Goal: Transaction & Acquisition: Purchase product/service

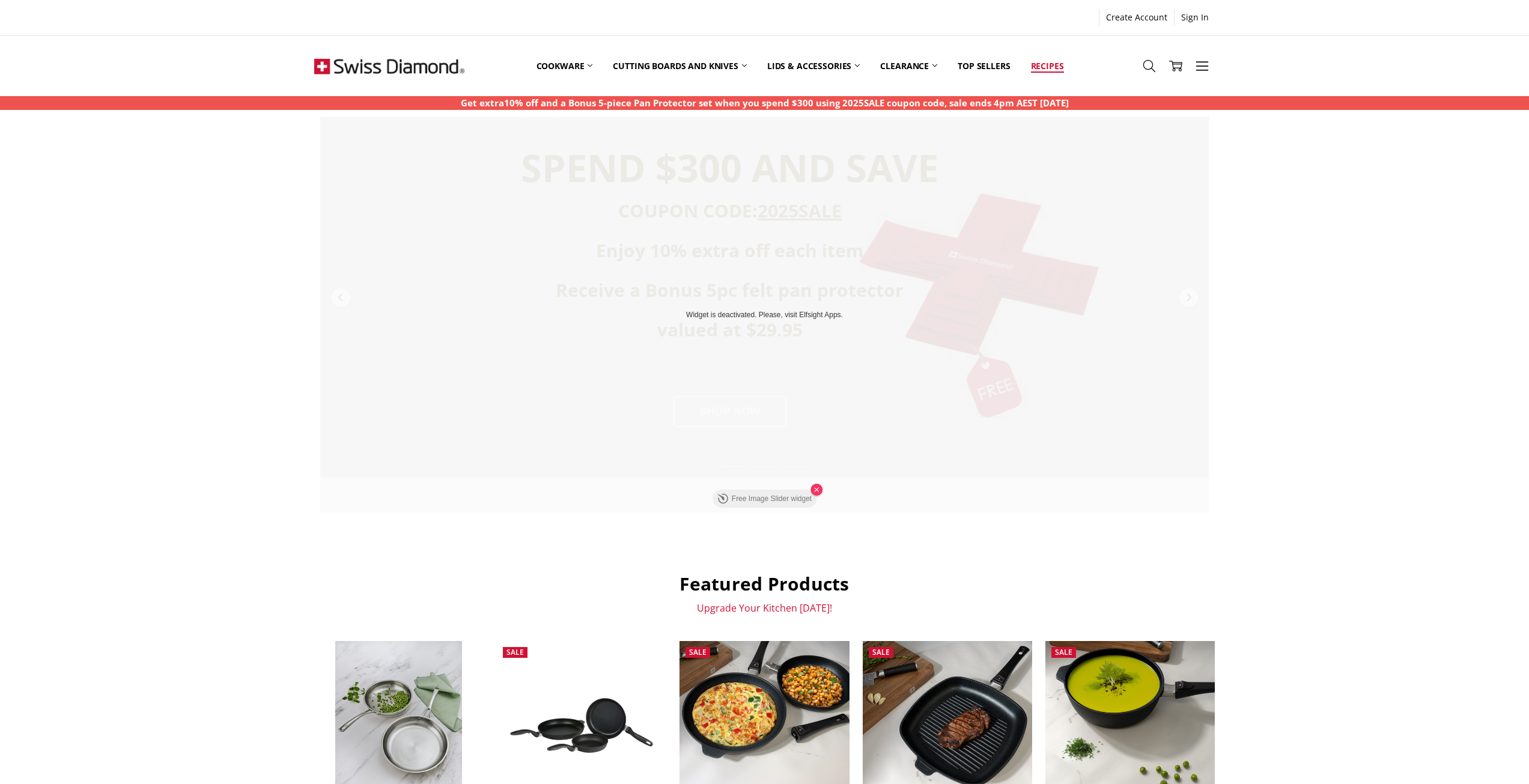
drag, startPoint x: 1148, startPoint y: 68, endPoint x: 1066, endPoint y: 74, distance: 82.2
click at [1148, 68] on icon at bounding box center [1149, 65] width 13 height 13
click at [559, 137] on input "Search" at bounding box center [765, 138] width 505 height 27
type input "********"
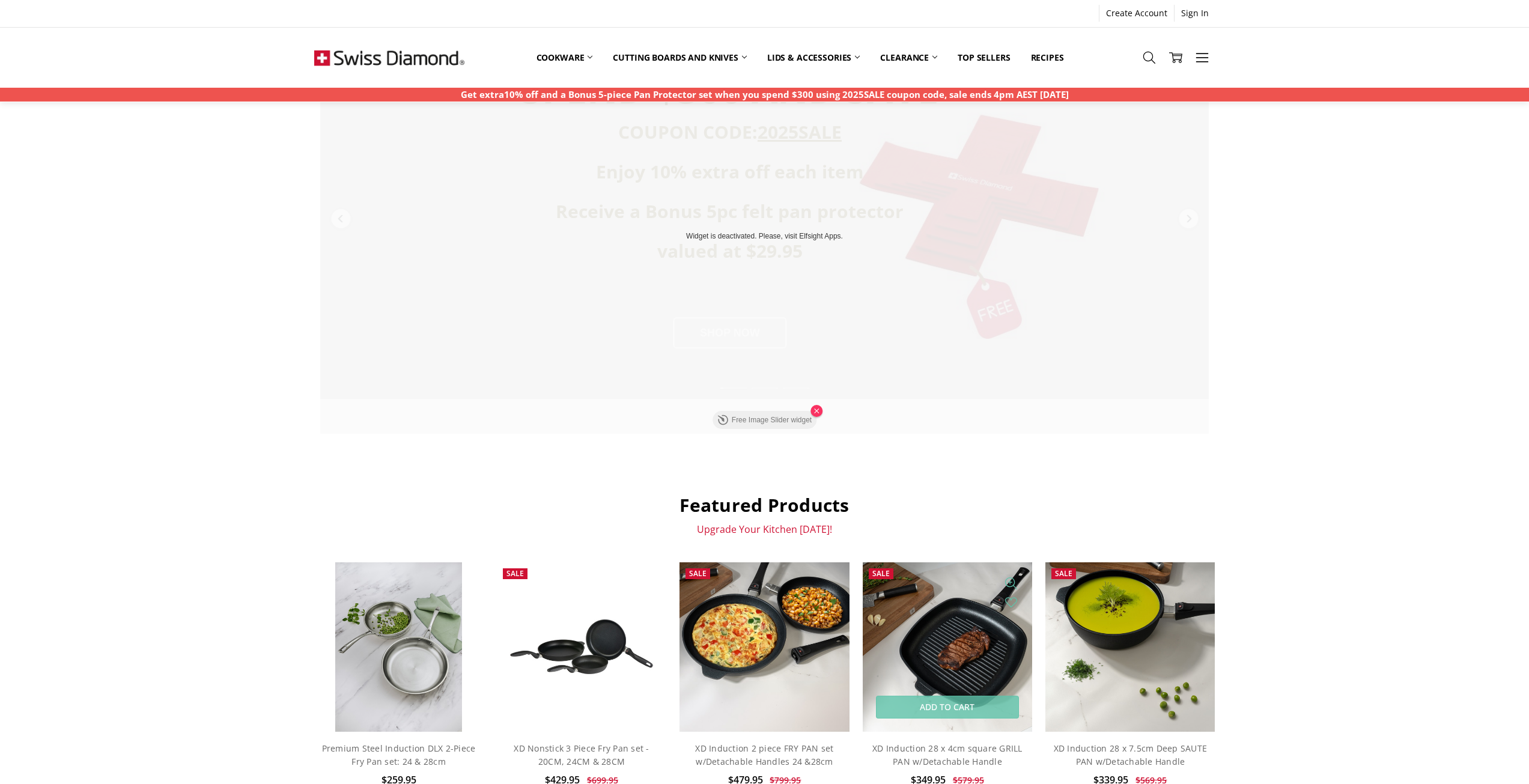
scroll to position [300, 0]
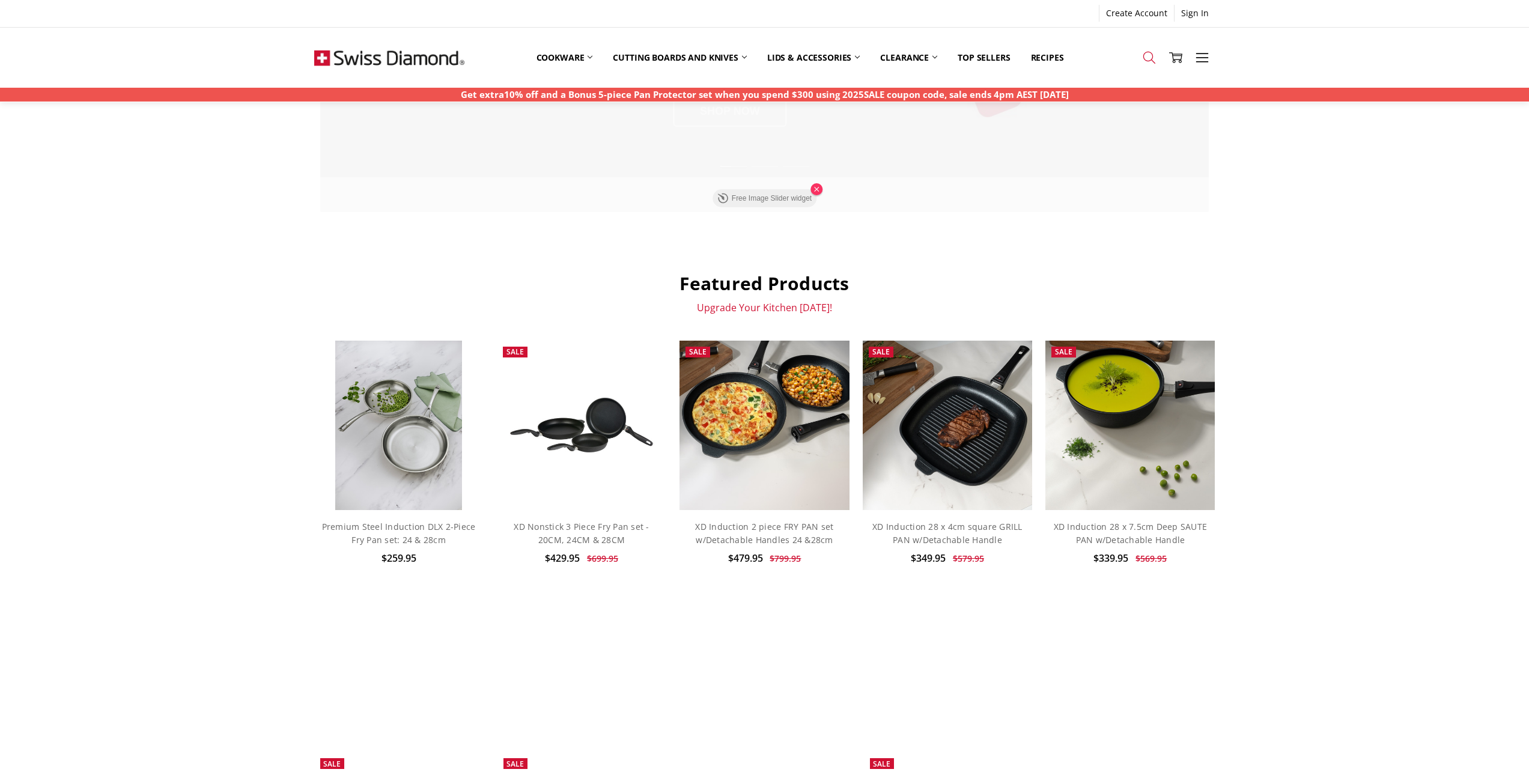
click at [1156, 50] on link "Search" at bounding box center [1149, 57] width 27 height 31
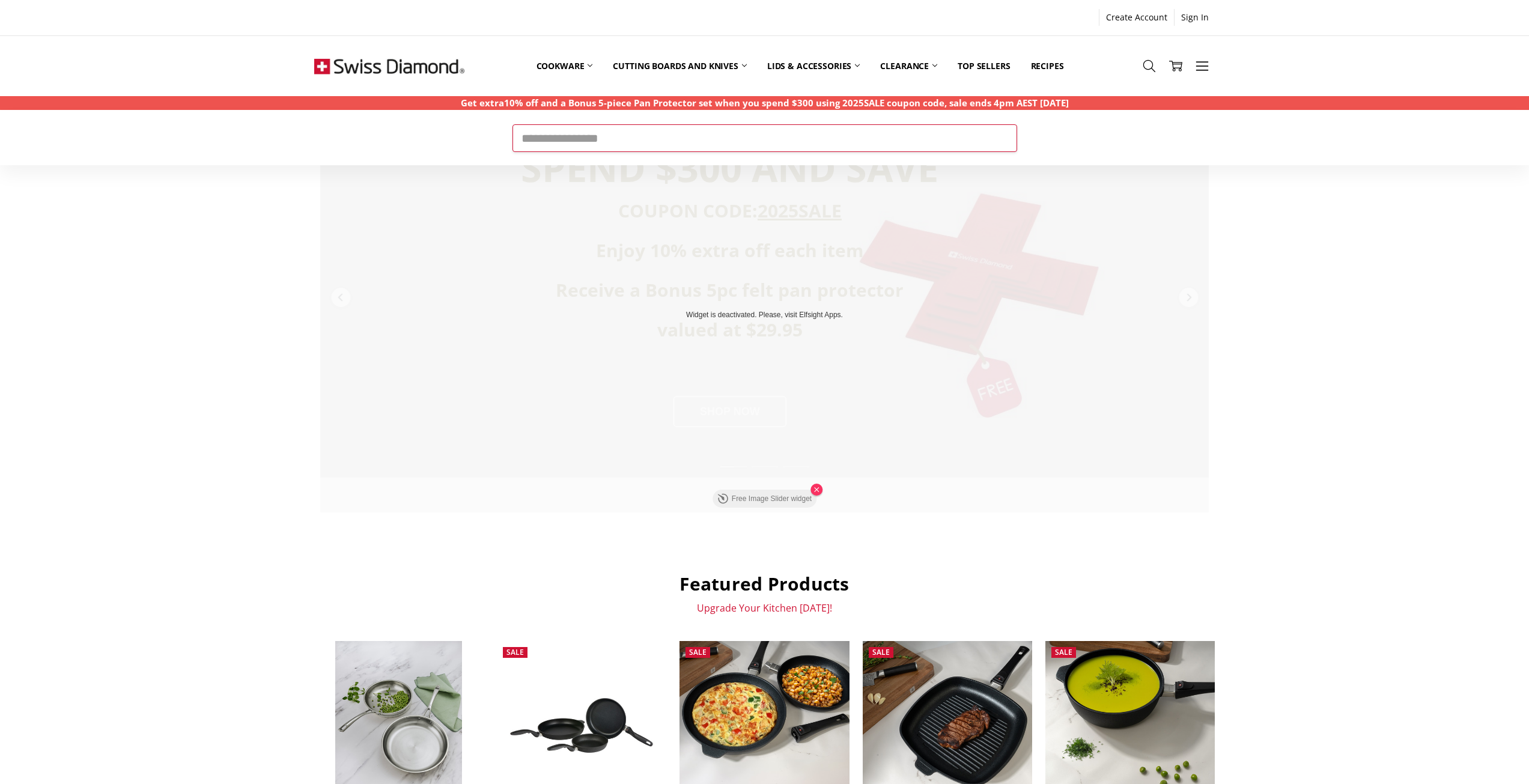
click at [610, 131] on input "Search" at bounding box center [765, 138] width 505 height 27
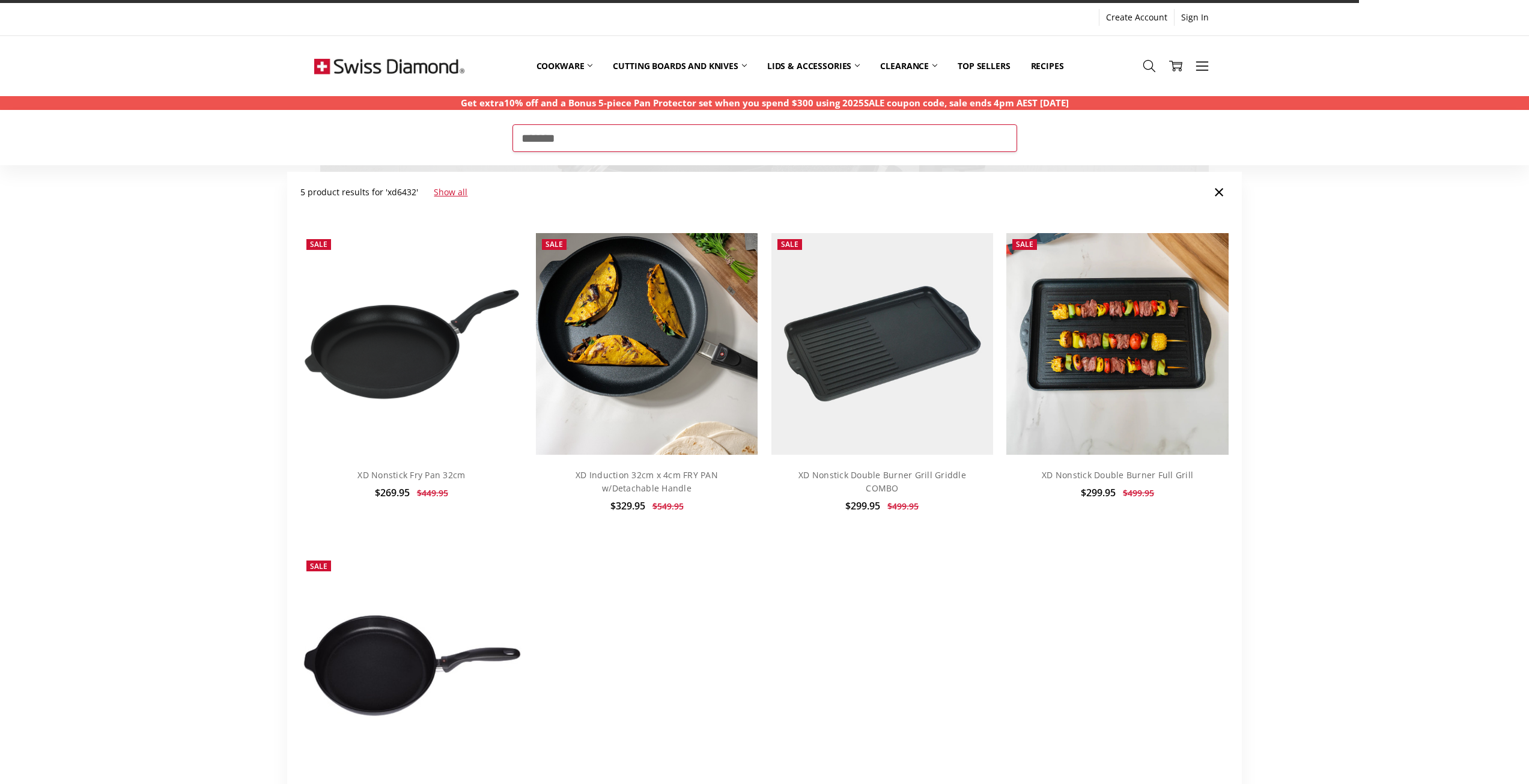
type input "*******"
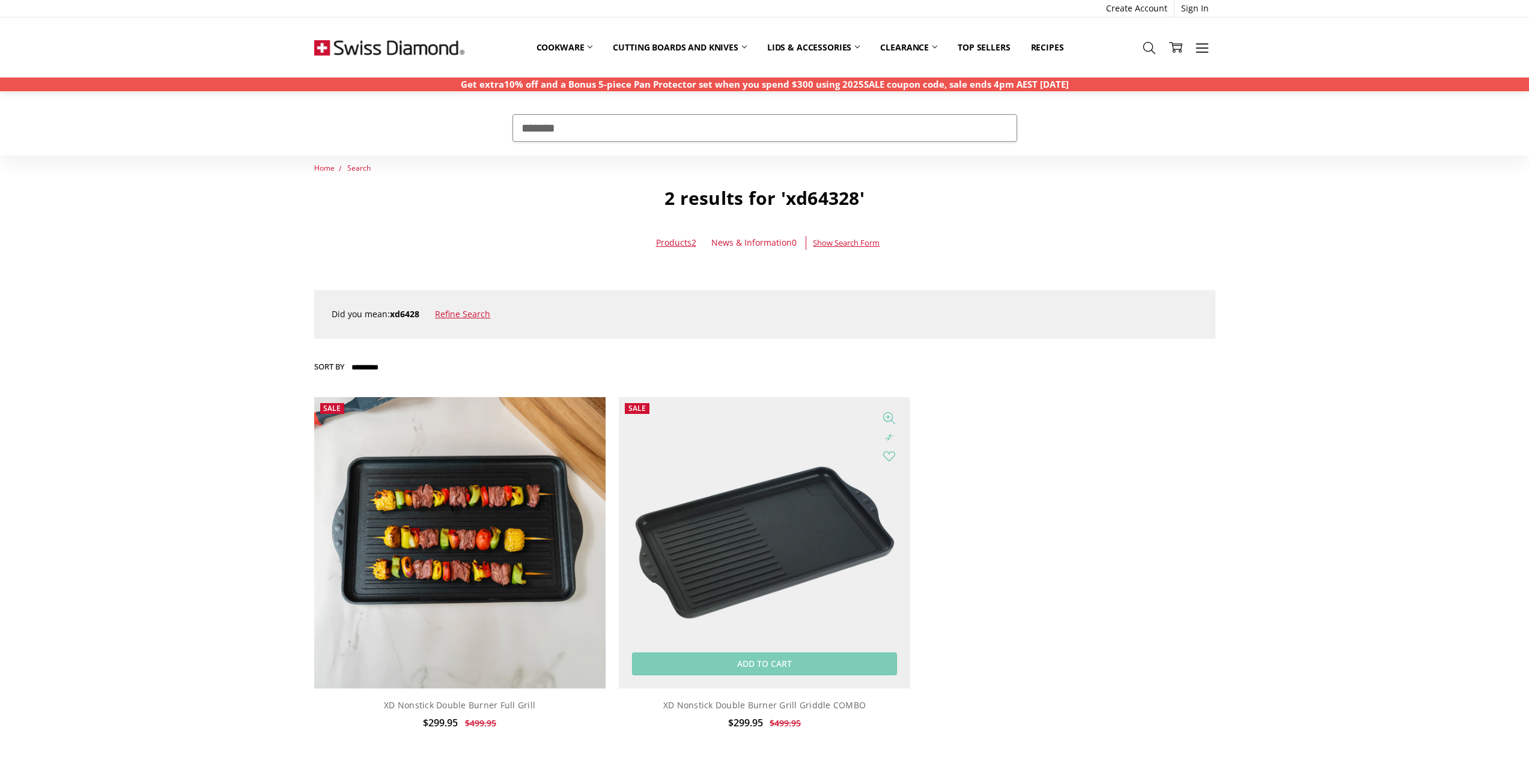
scroll to position [181, 0]
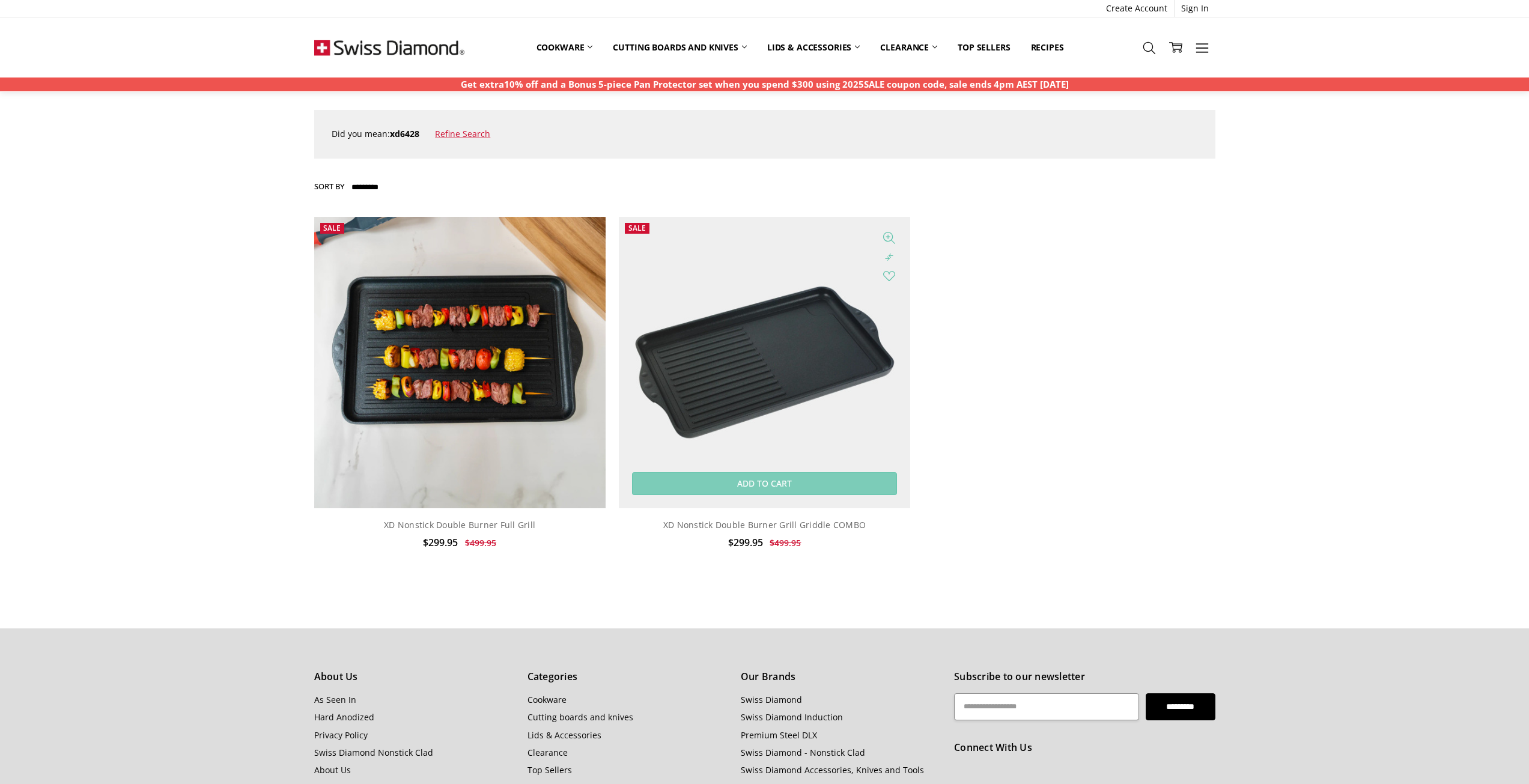
click at [759, 371] on img at bounding box center [764, 362] width 291 height 291
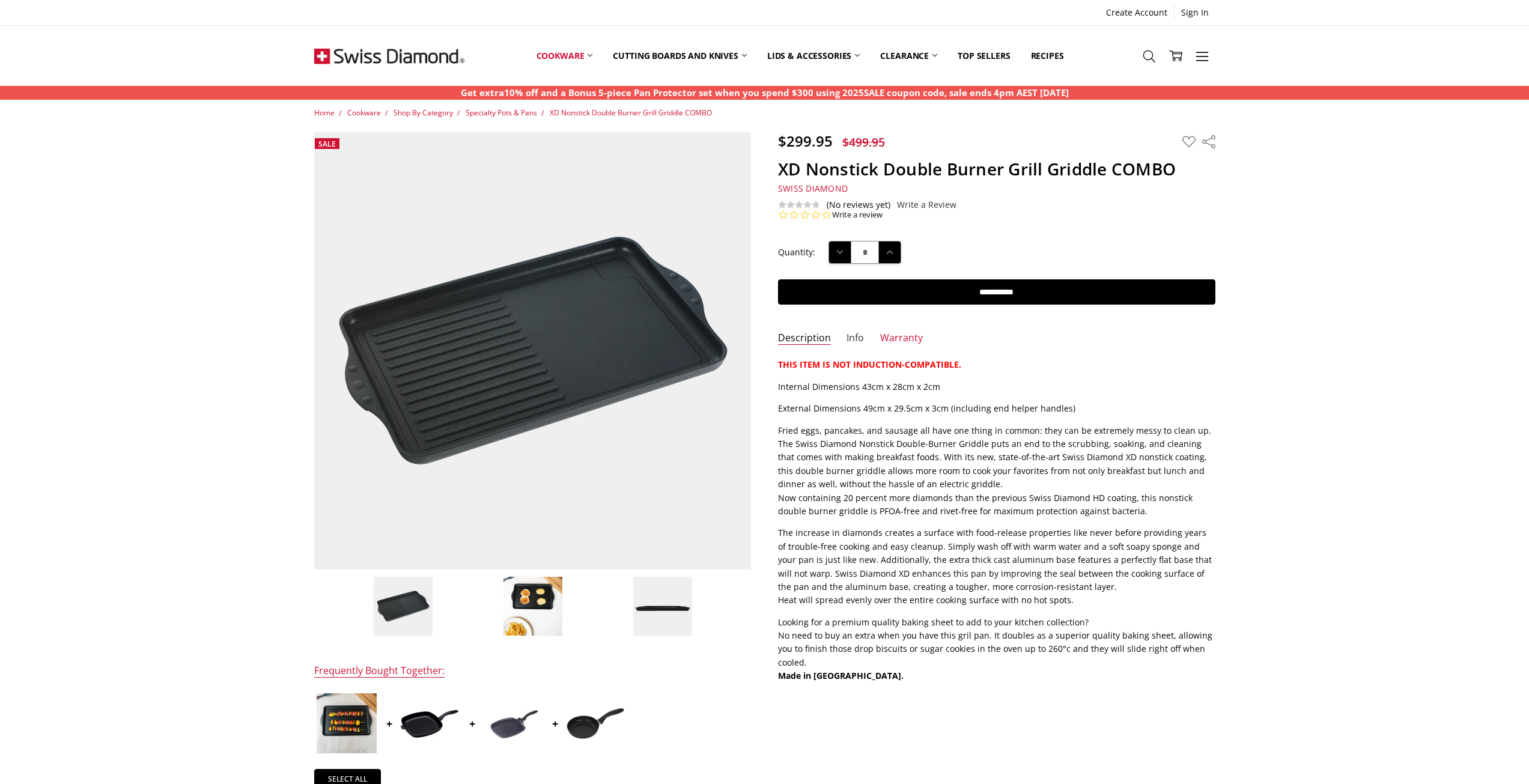
click at [858, 340] on link "Info" at bounding box center [855, 338] width 17 height 14
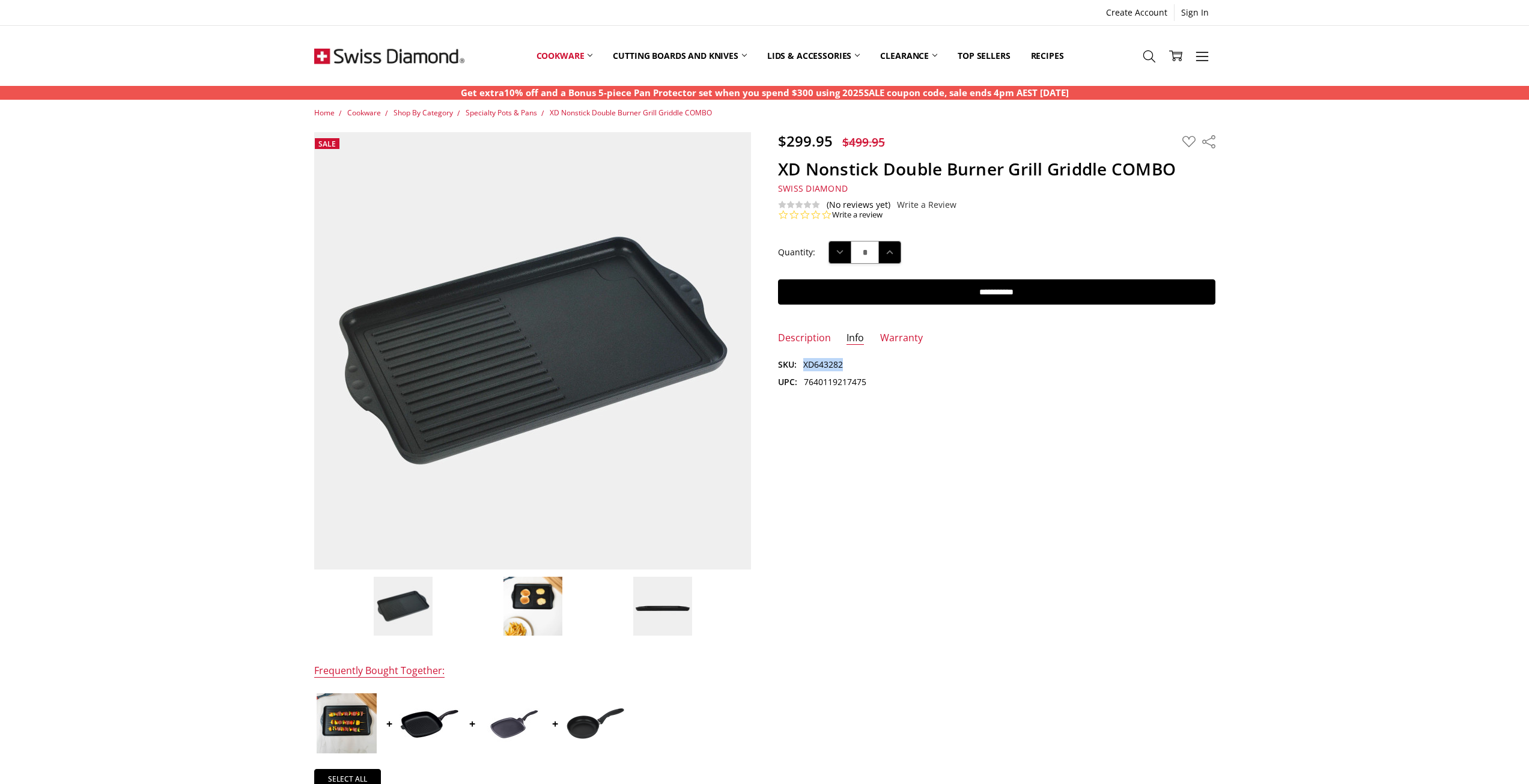
drag, startPoint x: 848, startPoint y: 364, endPoint x: 804, endPoint y: 364, distance: 44.0
click at [804, 364] on dl "SKU: XD643282 UPC: 7640119217475" at bounding box center [997, 373] width 437 height 31
copy dd "XD643282"
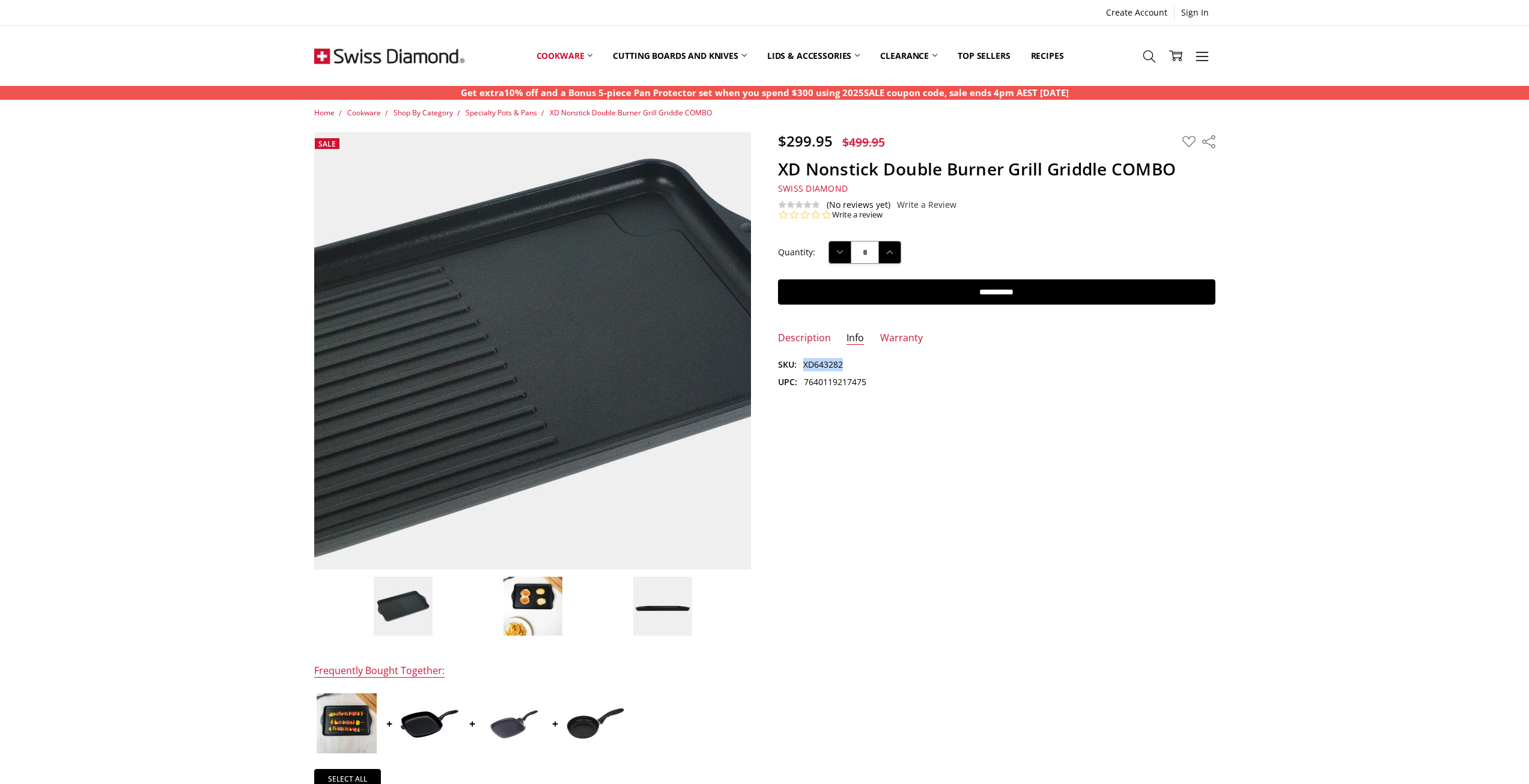
click at [575, 340] on img at bounding box center [500, 359] width 769 height 769
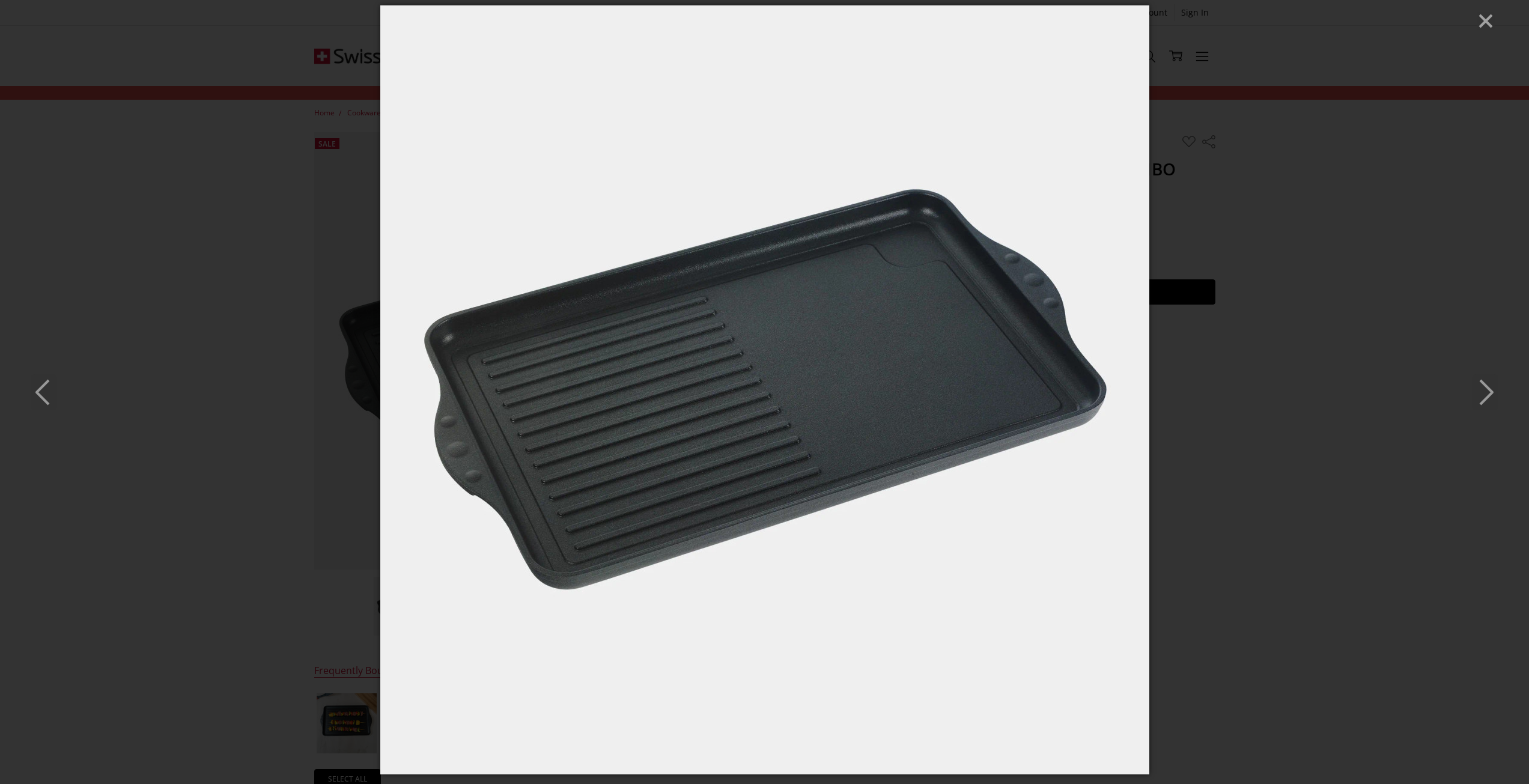
click at [1328, 480] on div at bounding box center [764, 392] width 1529 height 784
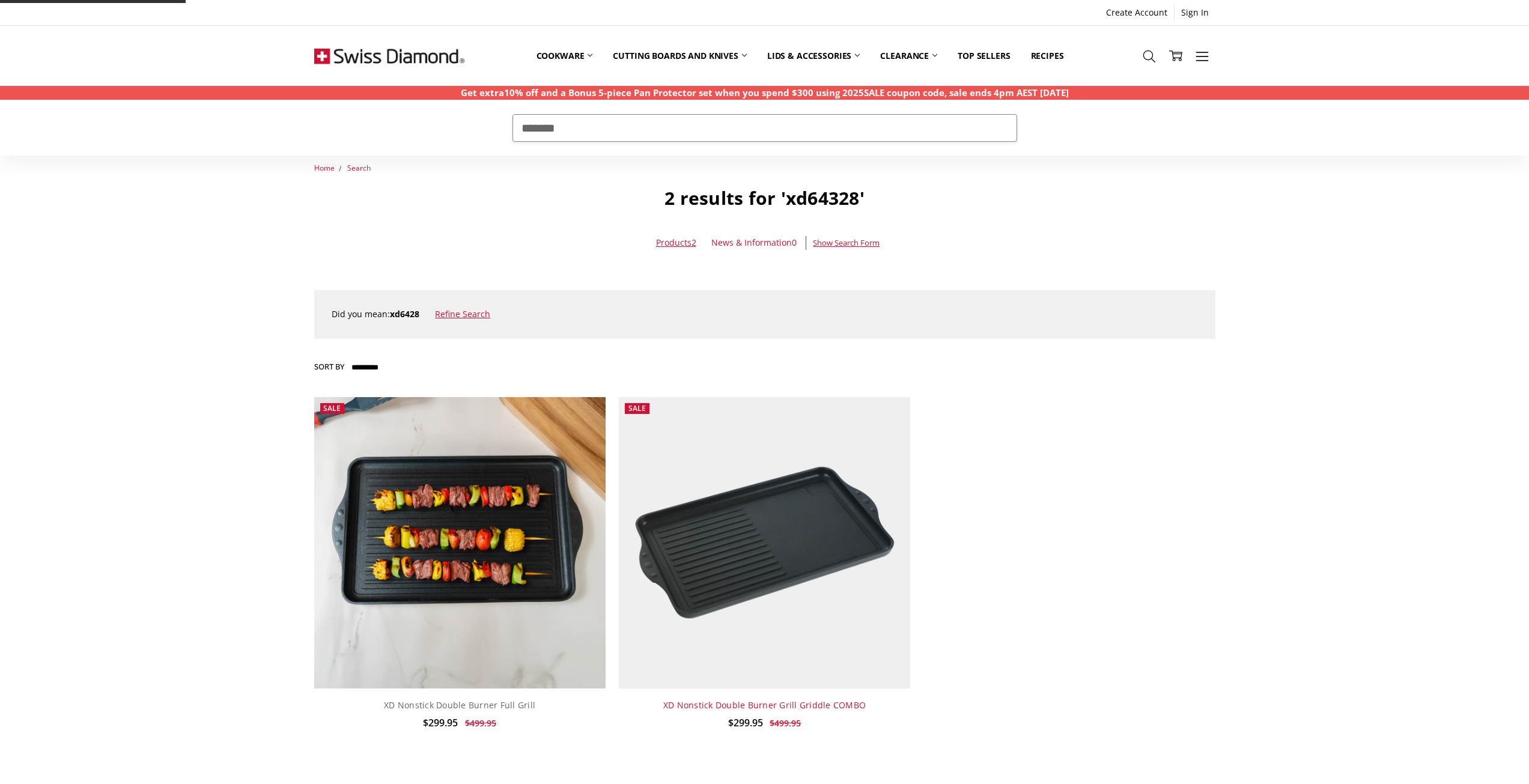
scroll to position [181, 0]
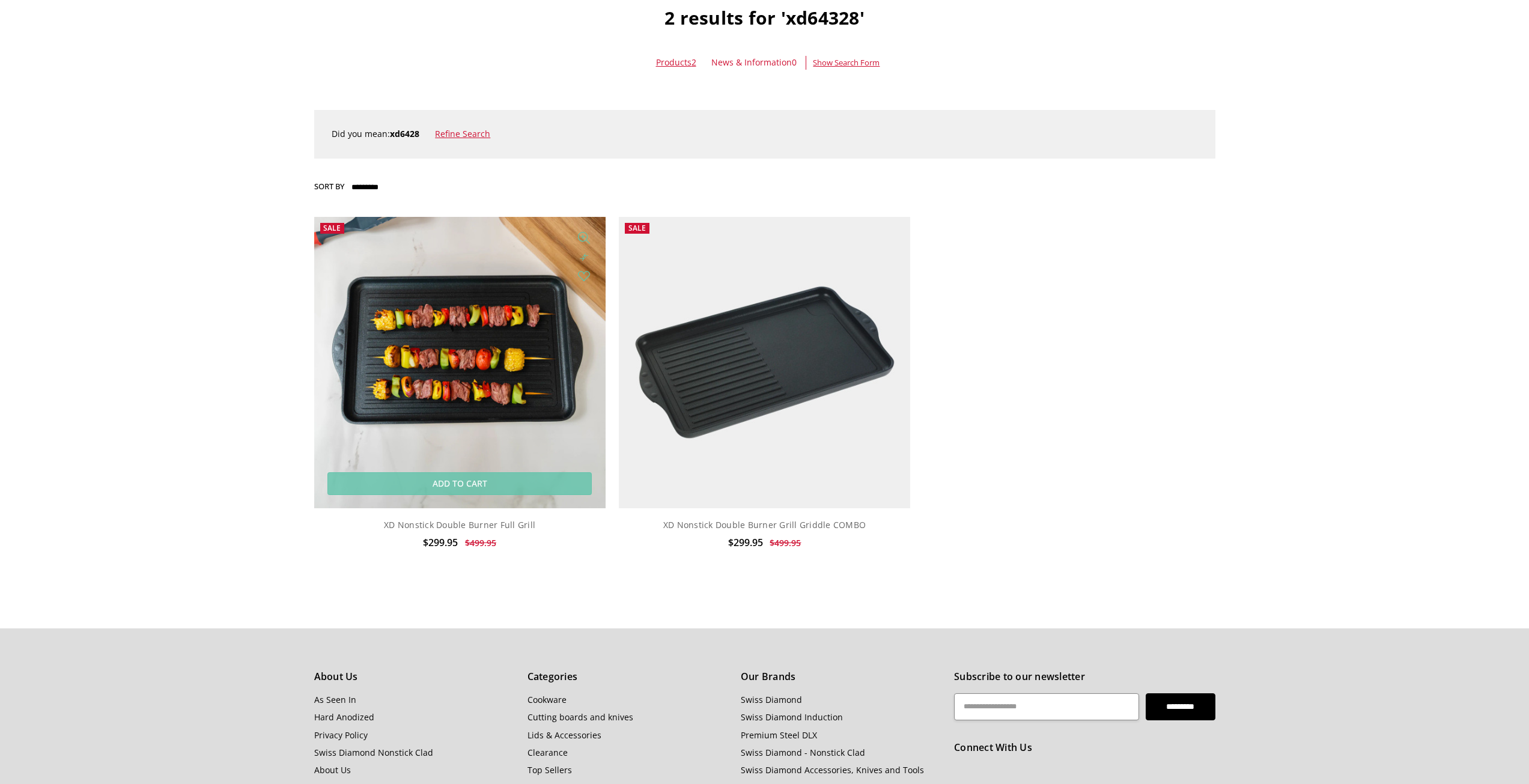
click at [467, 359] on img at bounding box center [460, 362] width 291 height 291
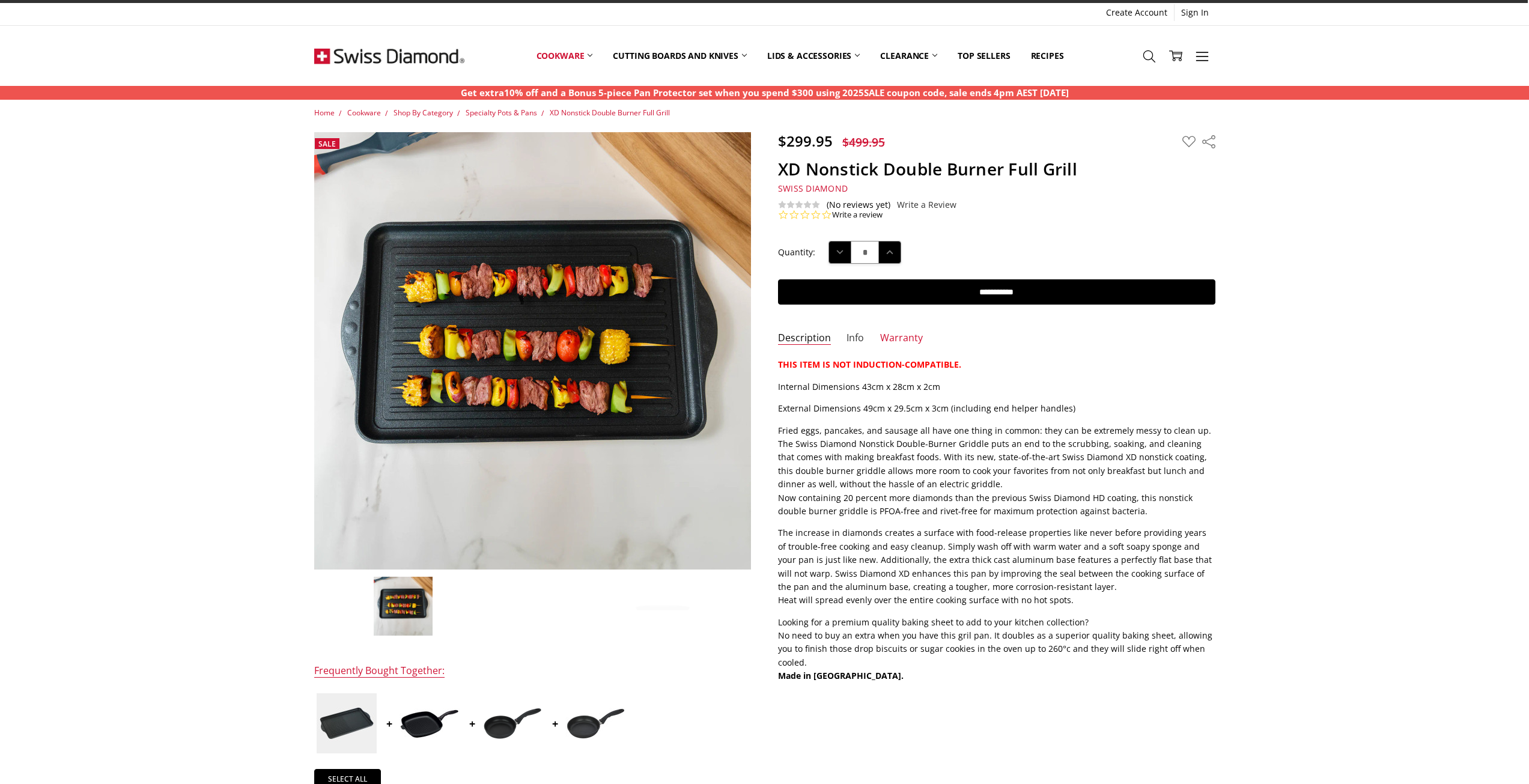
drag, startPoint x: 853, startPoint y: 331, endPoint x: 853, endPoint y: 339, distance: 8.0
click at [853, 333] on link "Info" at bounding box center [855, 338] width 17 height 14
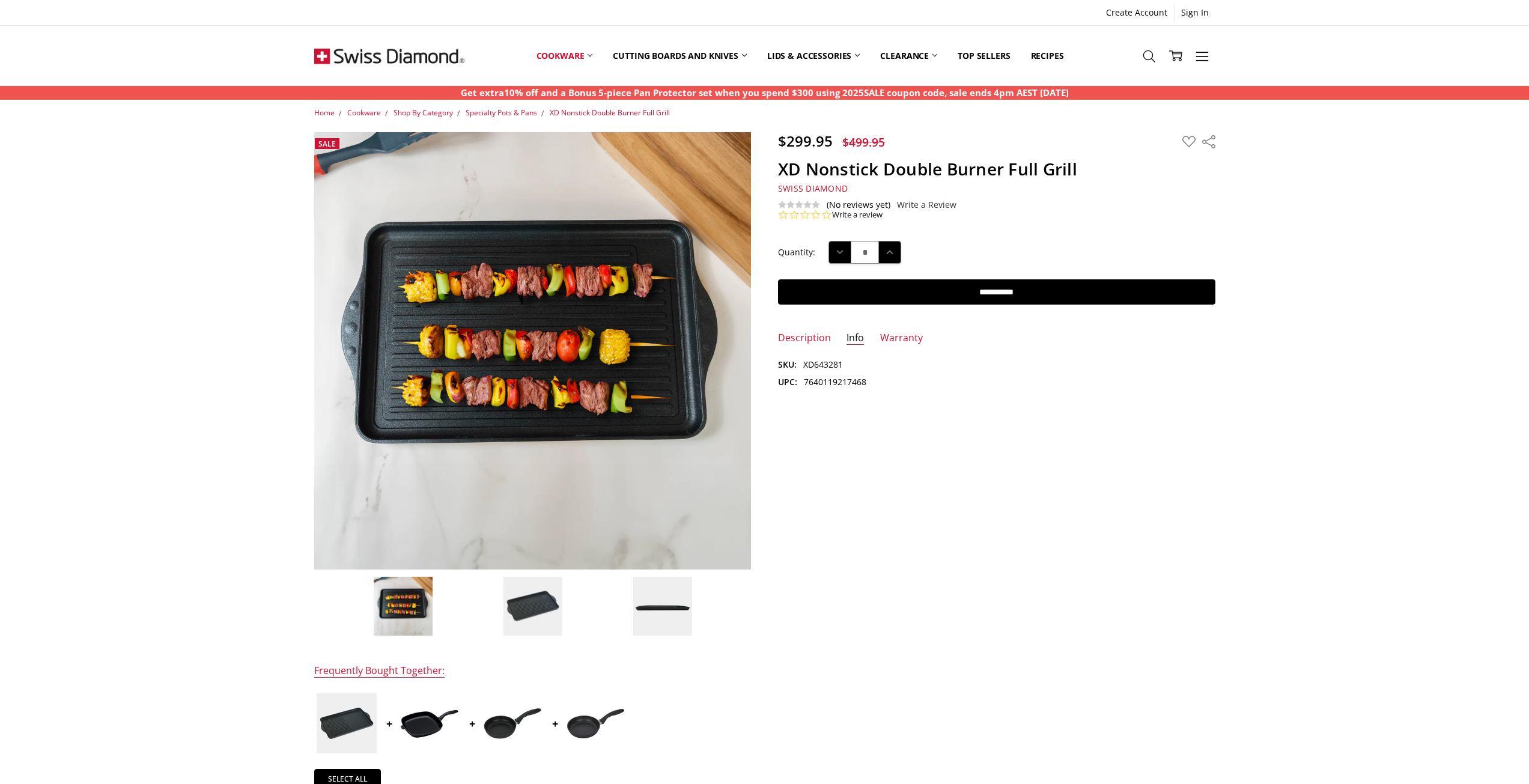
click at [541, 616] on img at bounding box center [532, 606] width 60 height 60
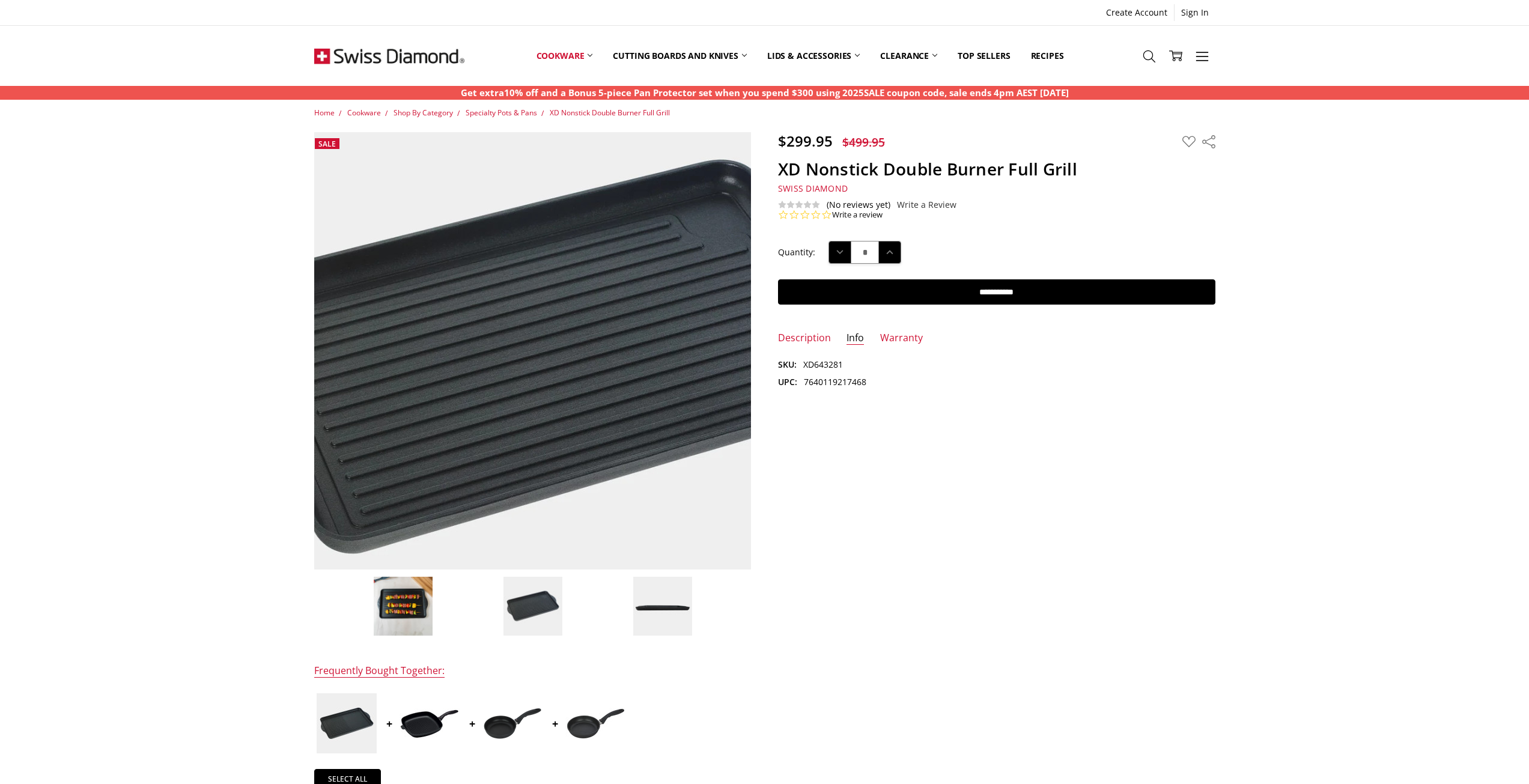
click at [495, 341] on img at bounding box center [562, 359] width 769 height 769
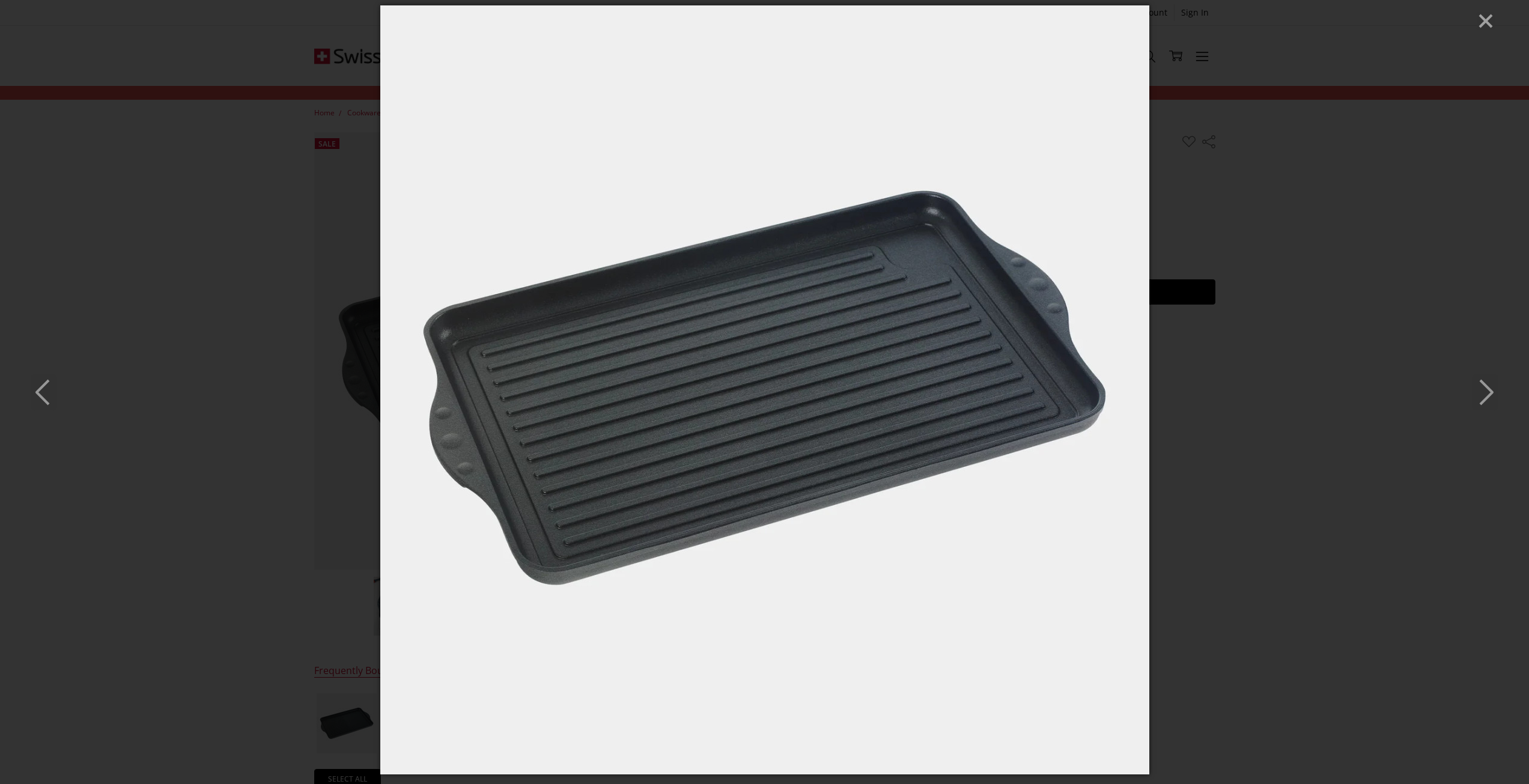
click at [1480, 24] on icon "Close" at bounding box center [1485, 21] width 18 height 18
